Goal: Transaction & Acquisition: Subscribe to service/newsletter

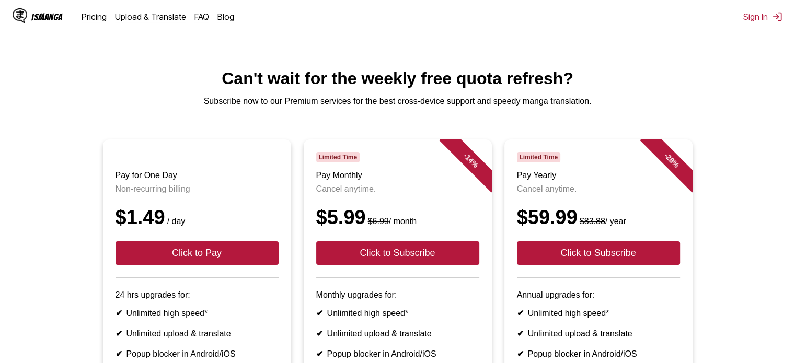
click at [50, 16] on div "IsManga" at bounding box center [46, 17] width 31 height 10
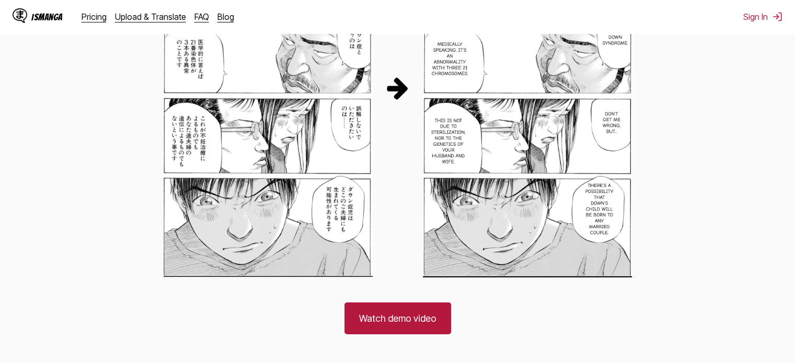
scroll to position [732, 0]
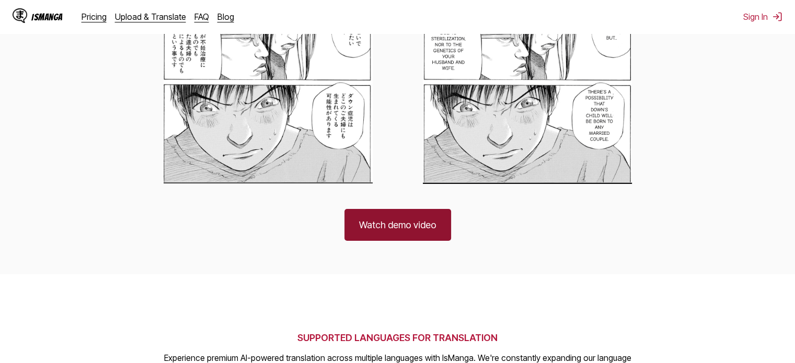
click at [435, 232] on link "Watch demo video" at bounding box center [398, 225] width 107 height 32
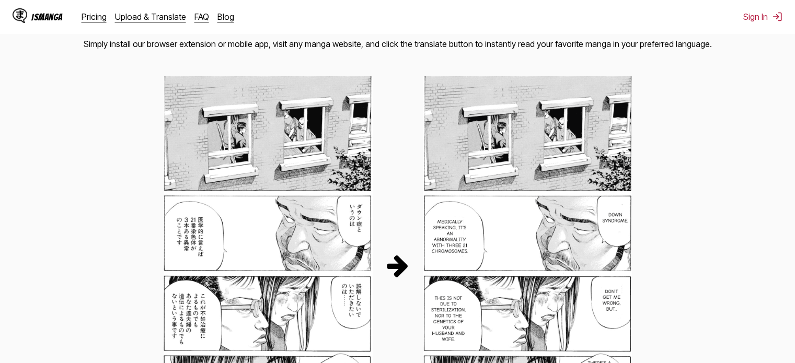
scroll to position [105, 0]
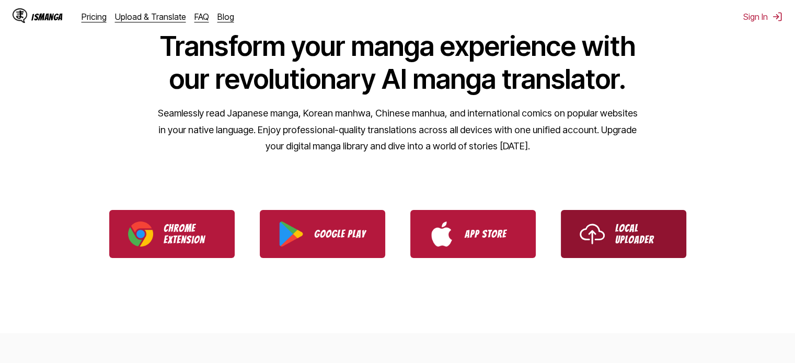
click at [616, 242] on p "Local Uploader" at bounding box center [641, 234] width 52 height 23
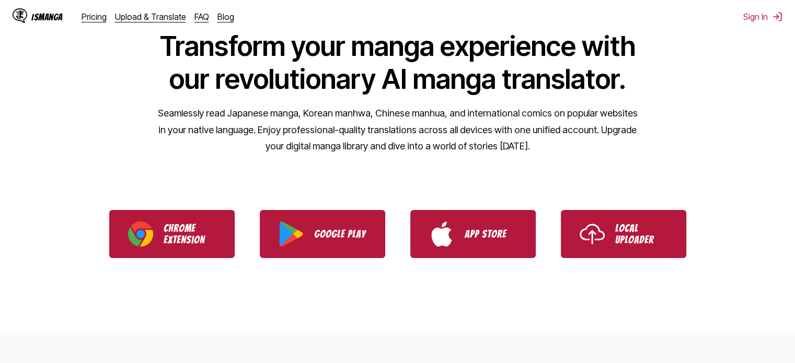
scroll to position [0, 0]
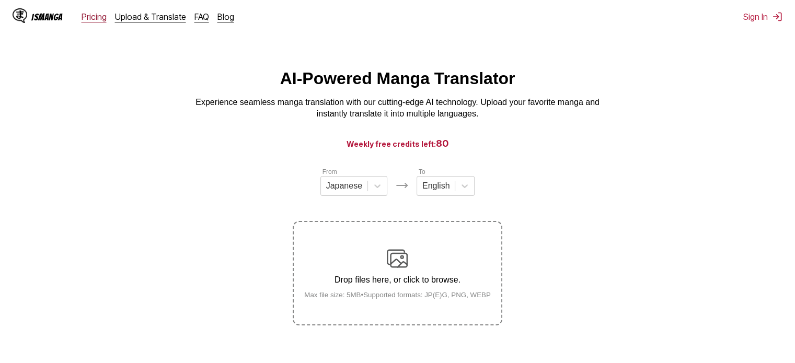
click at [87, 18] on link "Pricing" at bounding box center [94, 17] width 25 height 10
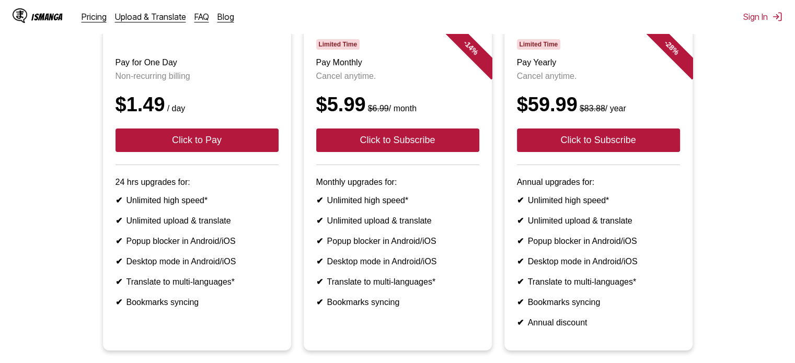
scroll to position [284, 0]
